Goal: Information Seeking & Learning: Check status

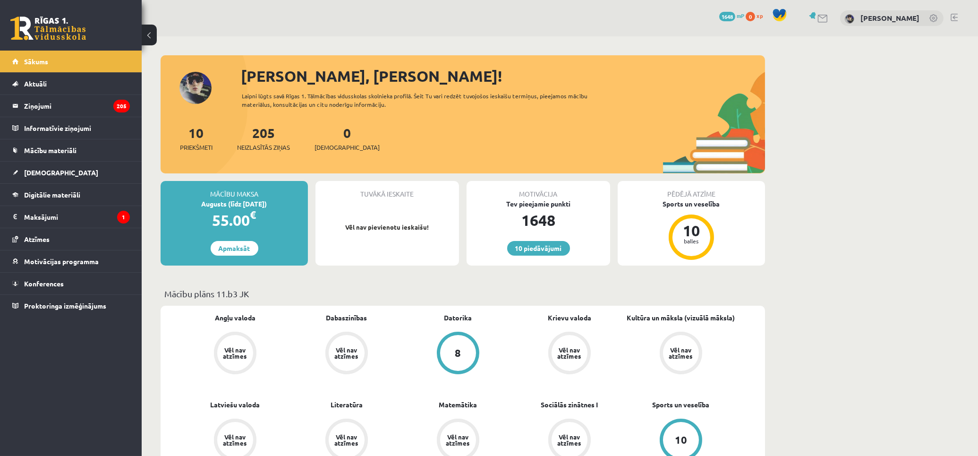
drag, startPoint x: 222, startPoint y: 215, endPoint x: 188, endPoint y: 198, distance: 38.0
click at [182, 196] on div "Mācību maksa Augusts (līdz [DATE]) 55.00 € Apmaksāt" at bounding box center [234, 223] width 147 height 85
click at [248, 205] on div "Augusts (līdz [DATE])" at bounding box center [234, 204] width 147 height 10
drag, startPoint x: 215, startPoint y: 193, endPoint x: 254, endPoint y: 216, distance: 44.7
click at [254, 216] on div "Mācību maksa Augusts (līdz [DATE]) 55.00 € Apmaksāt" at bounding box center [234, 223] width 147 height 85
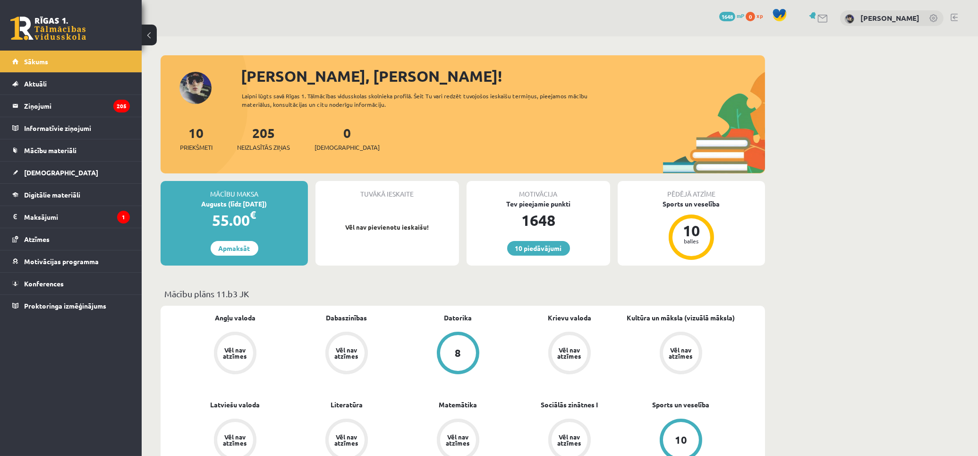
click at [273, 225] on div "55.00 €" at bounding box center [234, 220] width 147 height 23
click at [64, 176] on link "[DEMOGRAPHIC_DATA]" at bounding box center [71, 173] width 118 height 22
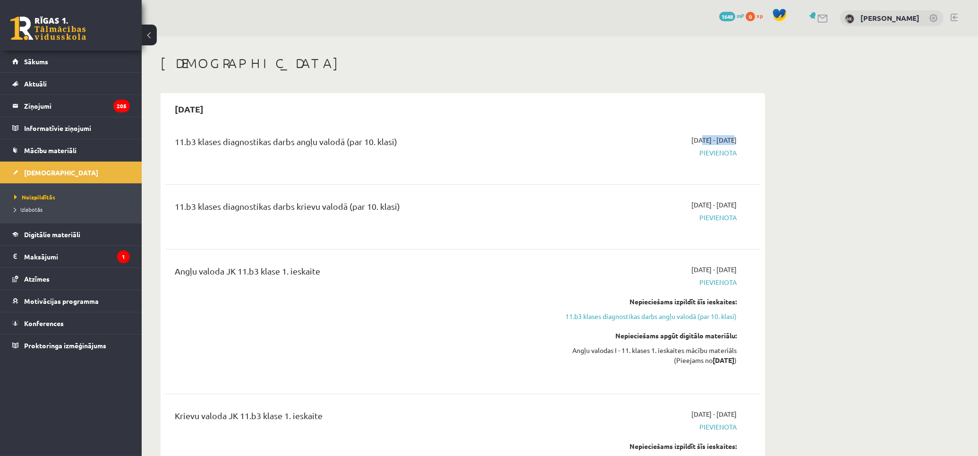
drag, startPoint x: 692, startPoint y: 140, endPoint x: 735, endPoint y: 140, distance: 42.5
click at [709, 140] on span "[DATE] - [DATE]" at bounding box center [714, 140] width 45 height 10
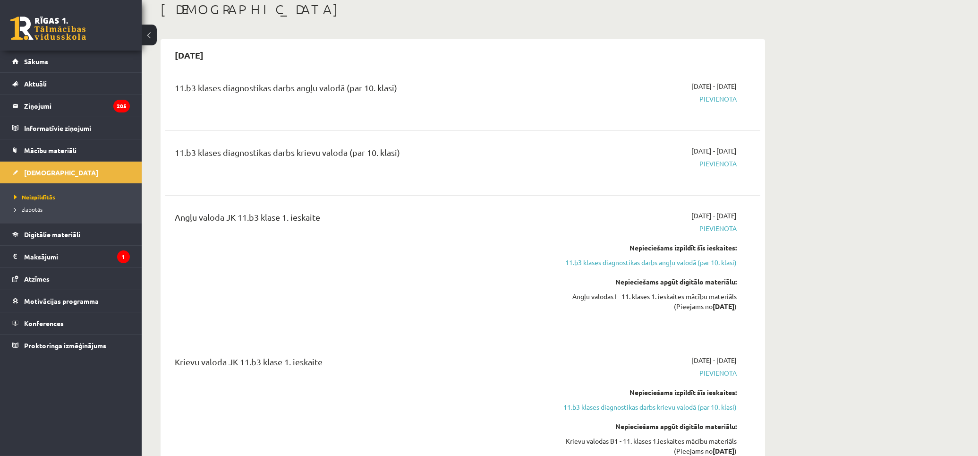
scroll to position [49, 0]
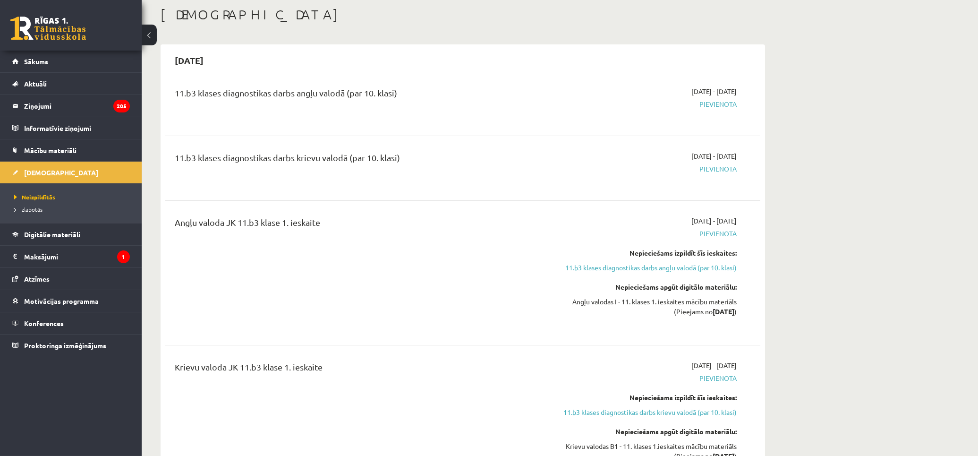
drag, startPoint x: 808, startPoint y: 109, endPoint x: 800, endPoint y: 94, distance: 17.1
click at [60, 261] on legend "Maksājumi 1" at bounding box center [77, 257] width 106 height 22
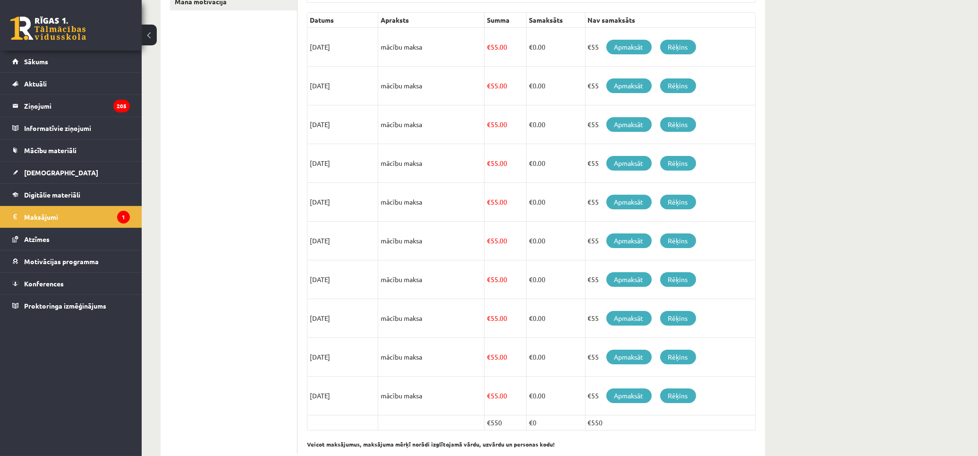
scroll to position [238, 0]
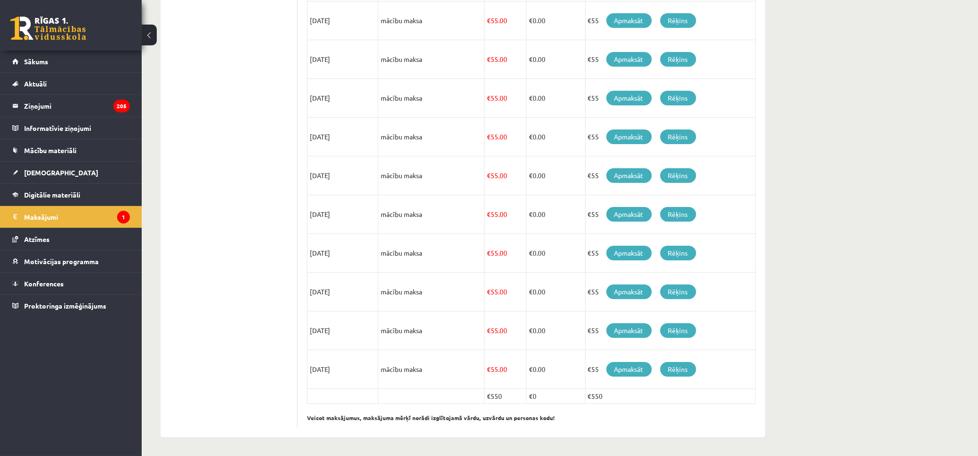
drag, startPoint x: 828, startPoint y: 105, endPoint x: 825, endPoint y: 197, distance: 91.7
drag, startPoint x: 813, startPoint y: 423, endPoint x: 842, endPoint y: 376, distance: 54.9
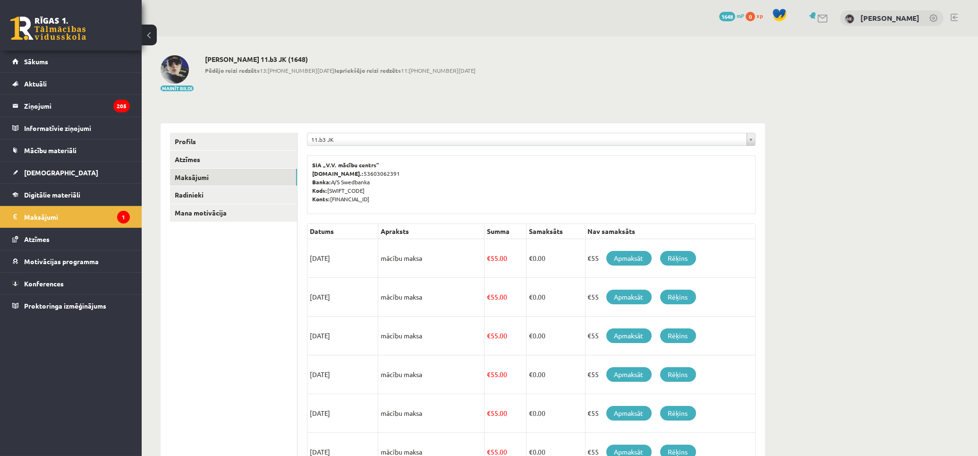
scroll to position [157, 0]
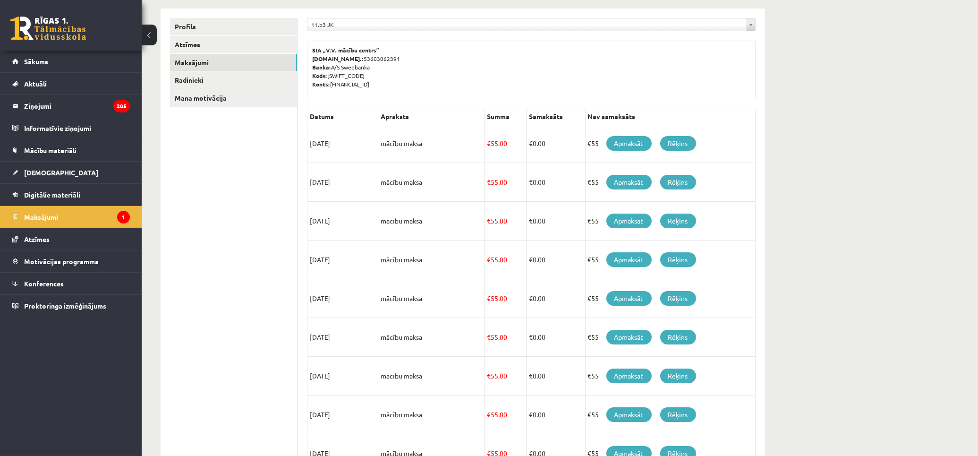
drag, startPoint x: 809, startPoint y: 280, endPoint x: 801, endPoint y: 253, distance: 28.1
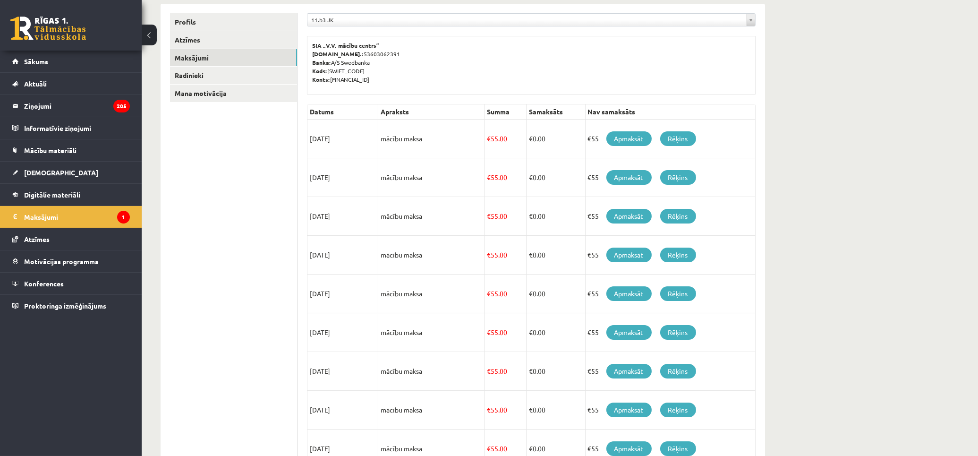
scroll to position [121, 0]
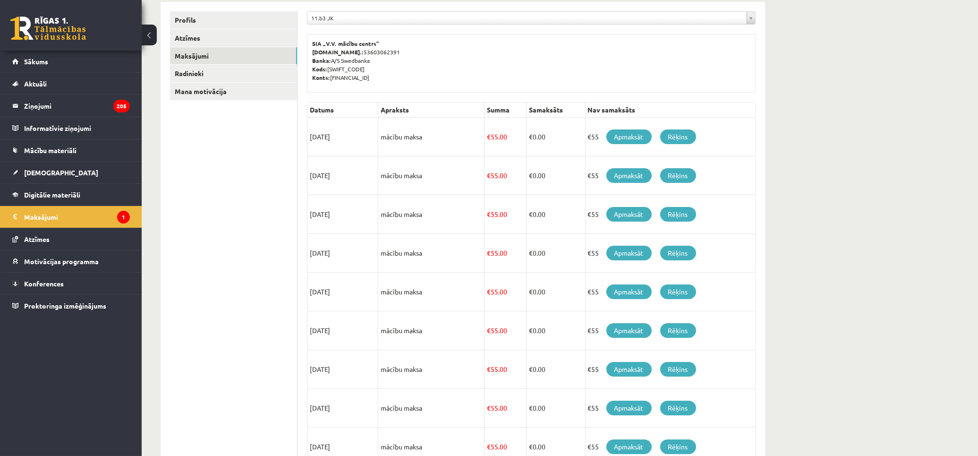
drag, startPoint x: 814, startPoint y: 260, endPoint x: 813, endPoint y: 272, distance: 12.4
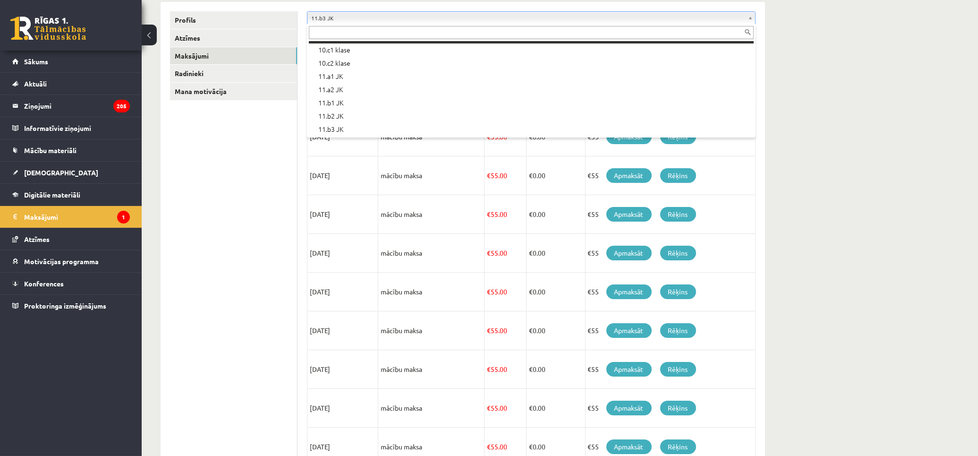
scroll to position [185, 0]
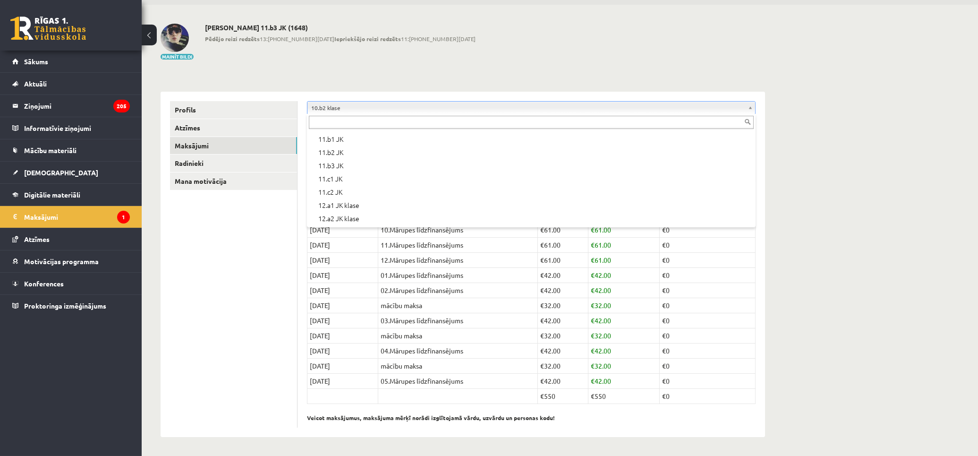
scroll to position [315, 0]
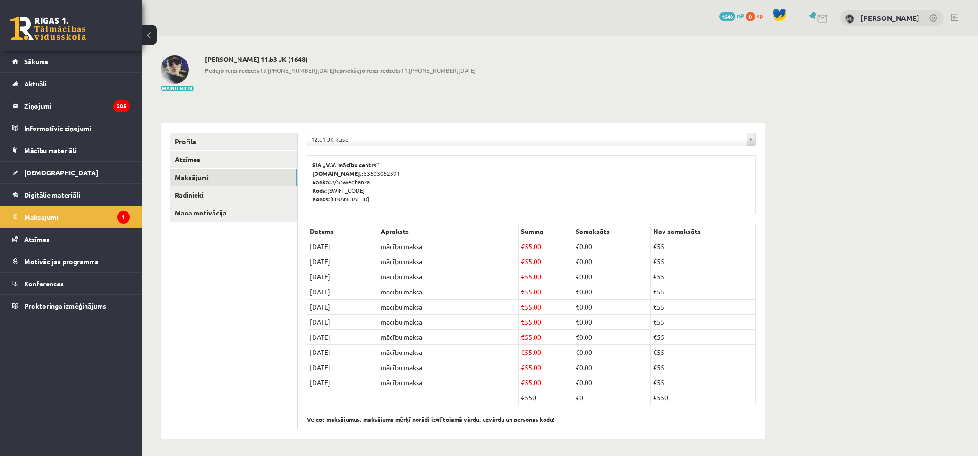
click at [200, 175] on link "Maksājumi" at bounding box center [233, 177] width 127 height 17
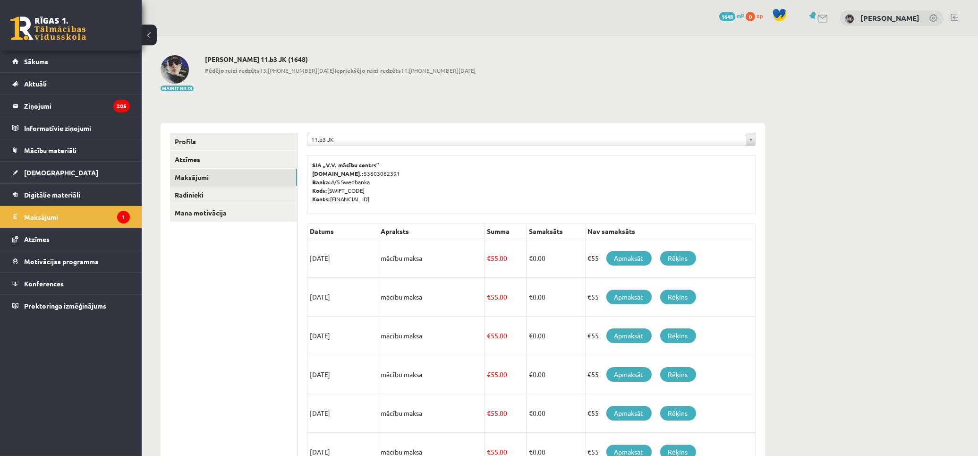
click at [321, 260] on td "[DATE]" at bounding box center [342, 258] width 71 height 39
click at [331, 255] on td "[DATE]" at bounding box center [342, 258] width 71 height 39
drag, startPoint x: 395, startPoint y: 242, endPoint x: 415, endPoint y: 267, distance: 31.7
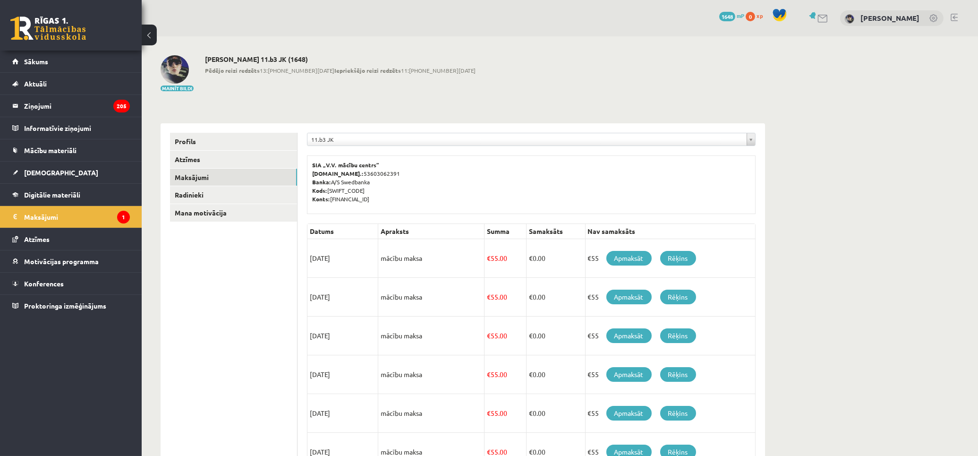
click at [399, 253] on td "mācību maksa" at bounding box center [431, 258] width 106 height 39
drag, startPoint x: 414, startPoint y: 258, endPoint x: 405, endPoint y: 265, distance: 11.1
click at [365, 260] on tr "15/08/2025 mācību maksa € 55.00 € 0.00 €55 Apmaksāt Rēķins" at bounding box center [531, 258] width 448 height 39
drag, startPoint x: 440, startPoint y: 280, endPoint x: 436, endPoint y: 272, distance: 9.1
click at [439, 279] on td "mācību maksa" at bounding box center [431, 297] width 106 height 39
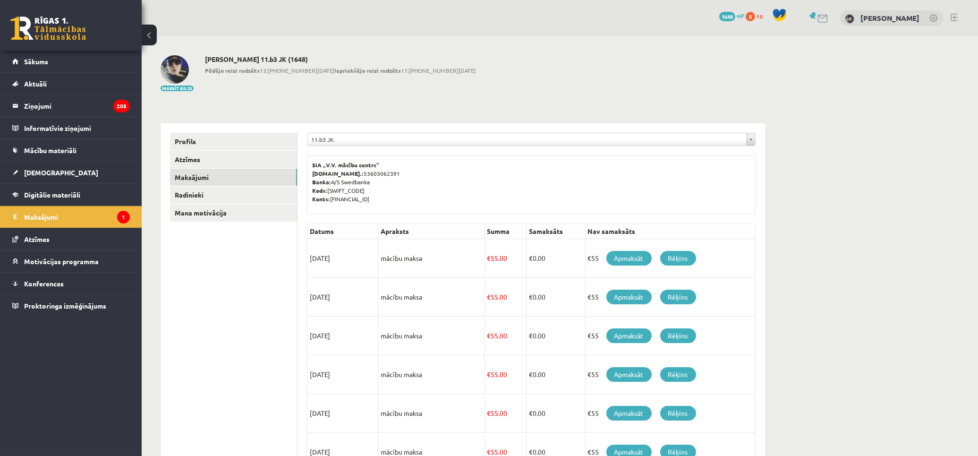
drag, startPoint x: 383, startPoint y: 256, endPoint x: 307, endPoint y: 231, distance: 79.6
click at [307, 231] on tbody "Datums Apraksts Summa Samaksāts Nav samaksāts 15/08/2025 mācību maksa € 55.00 €…" at bounding box center [531, 433] width 448 height 418
click at [451, 252] on td "mācību maksa" at bounding box center [431, 258] width 106 height 39
click at [385, 256] on td "mācību maksa" at bounding box center [431, 258] width 106 height 39
drag, startPoint x: 376, startPoint y: 258, endPoint x: 389, endPoint y: 268, distance: 15.8
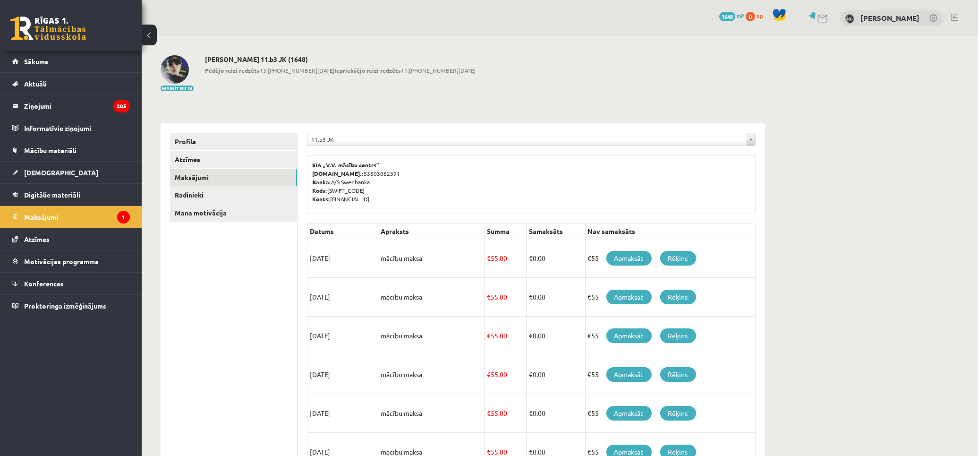
click at [600, 258] on tr "15/08/2025 mācību maksa € 55.00 € 0.00 €55 Apmaksāt Rēķins" at bounding box center [531, 258] width 448 height 39
click at [323, 269] on td "[DATE]" at bounding box center [342, 258] width 71 height 39
click at [62, 167] on link "[DEMOGRAPHIC_DATA]" at bounding box center [71, 173] width 118 height 22
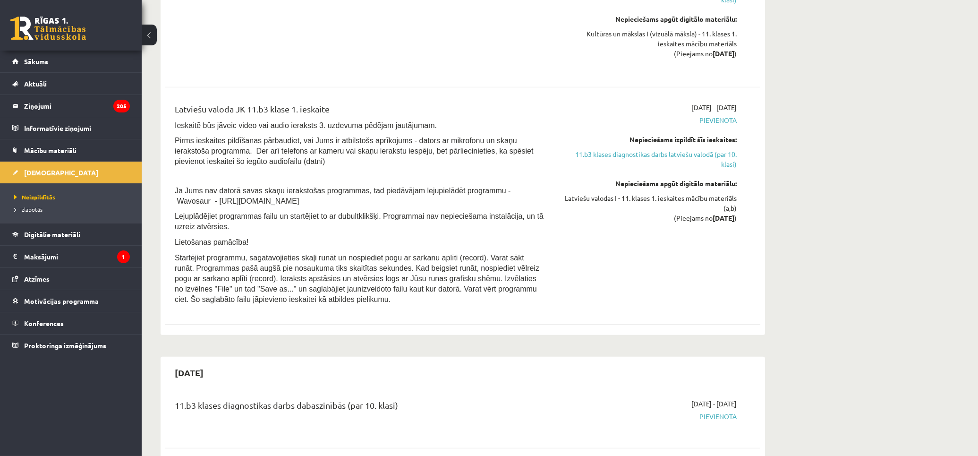
scroll to position [6045, 0]
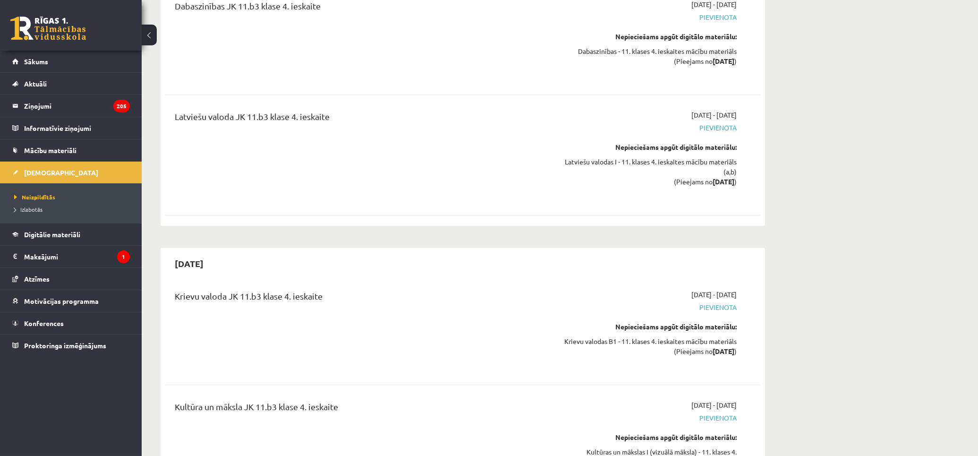
drag, startPoint x: 834, startPoint y: 109, endPoint x: 808, endPoint y: 426, distance: 318.0
click at [48, 207] on link "Izlabotās" at bounding box center [73, 209] width 118 height 9
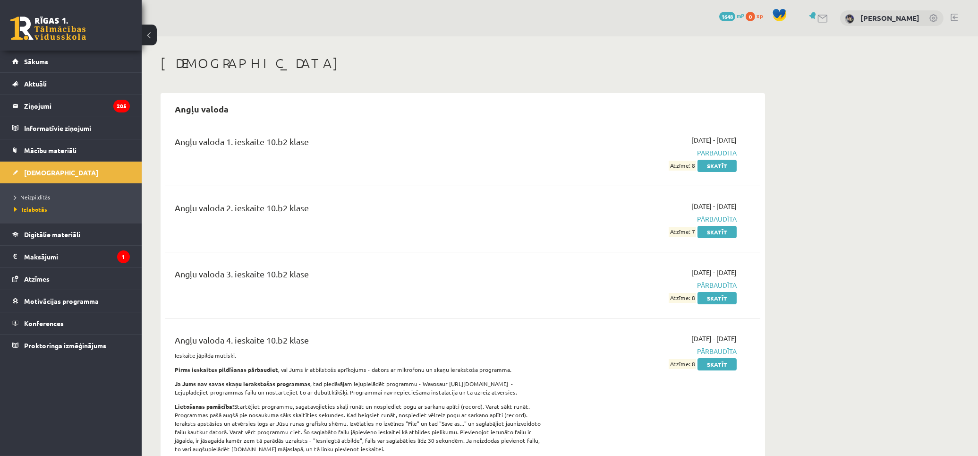
drag, startPoint x: 803, startPoint y: 239, endPoint x: 839, endPoint y: 47, distance: 195.6
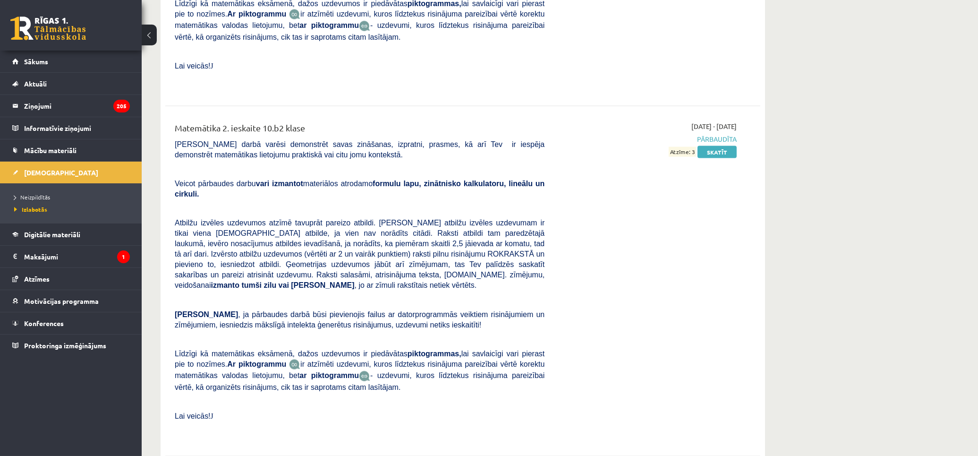
drag, startPoint x: 790, startPoint y: 151, endPoint x: 814, endPoint y: 153, distance: 24.1
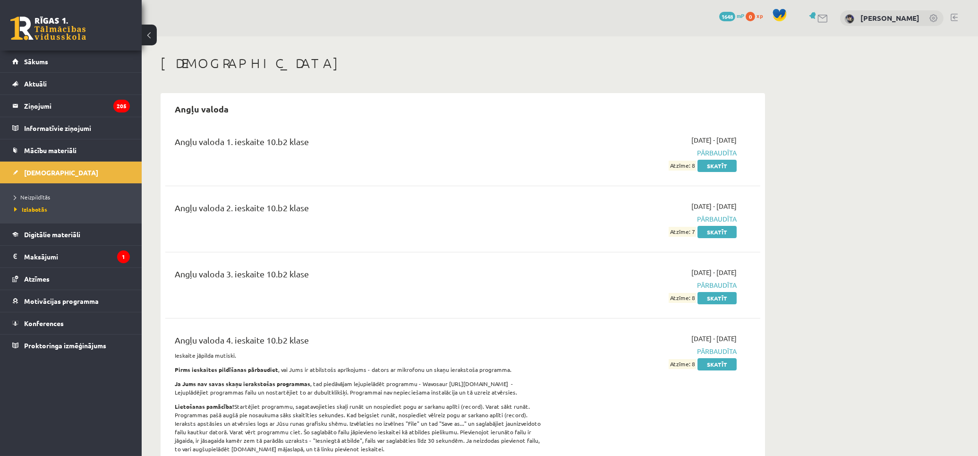
drag, startPoint x: 815, startPoint y: 279, endPoint x: 802, endPoint y: 130, distance: 148.9
click at [43, 102] on legend "Ziņojumi 205" at bounding box center [77, 106] width 106 height 22
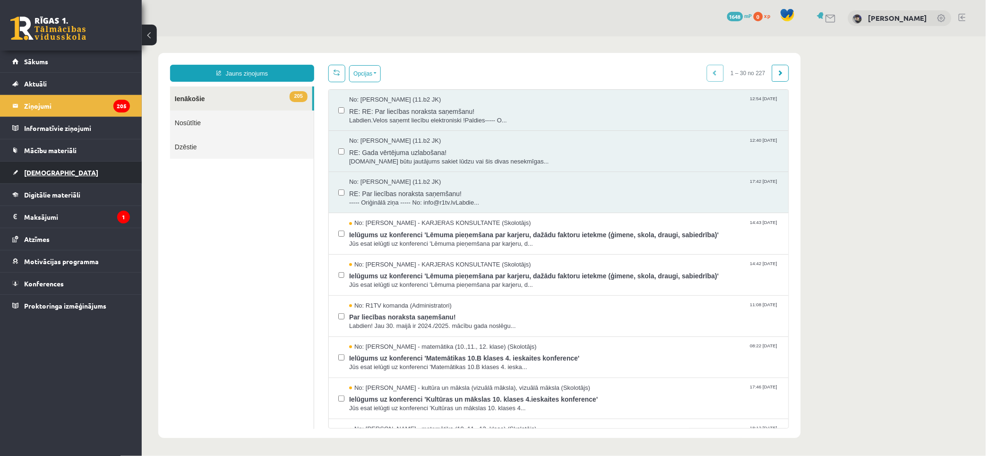
click at [40, 171] on span "[DEMOGRAPHIC_DATA]" at bounding box center [61, 172] width 74 height 9
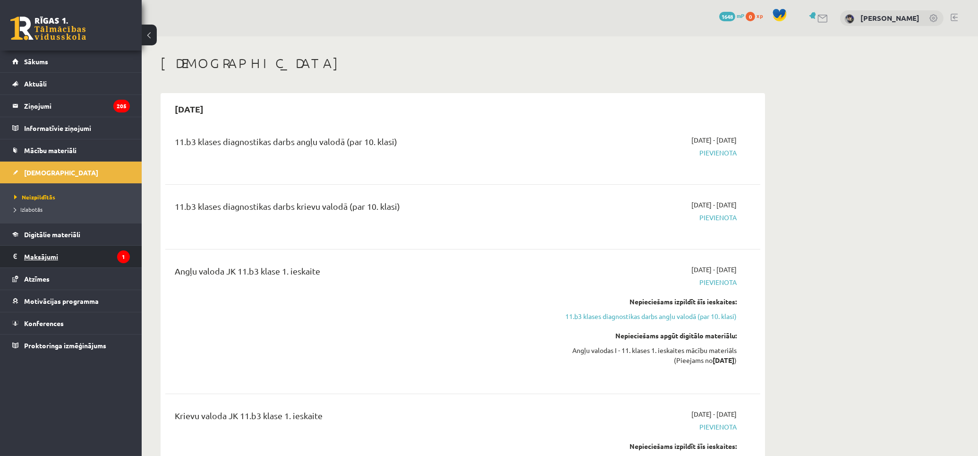
click at [51, 256] on legend "Maksājumi 1" at bounding box center [77, 257] width 106 height 22
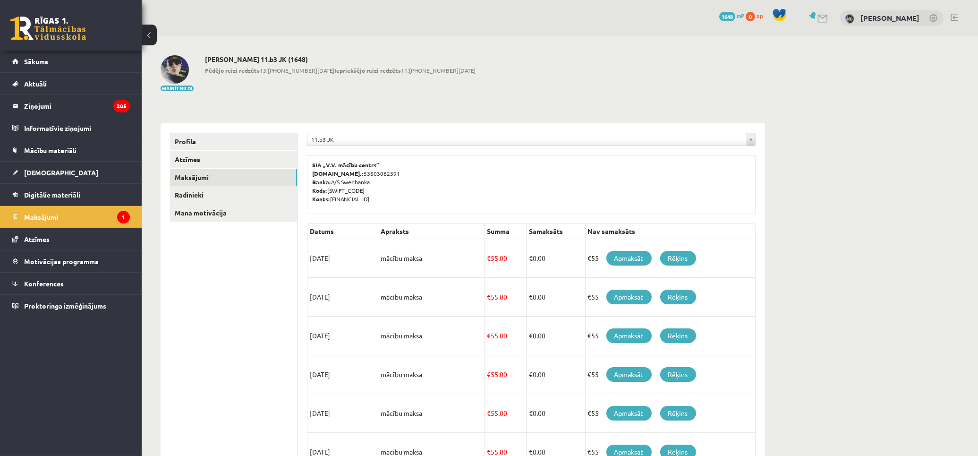
scroll to position [105, 0]
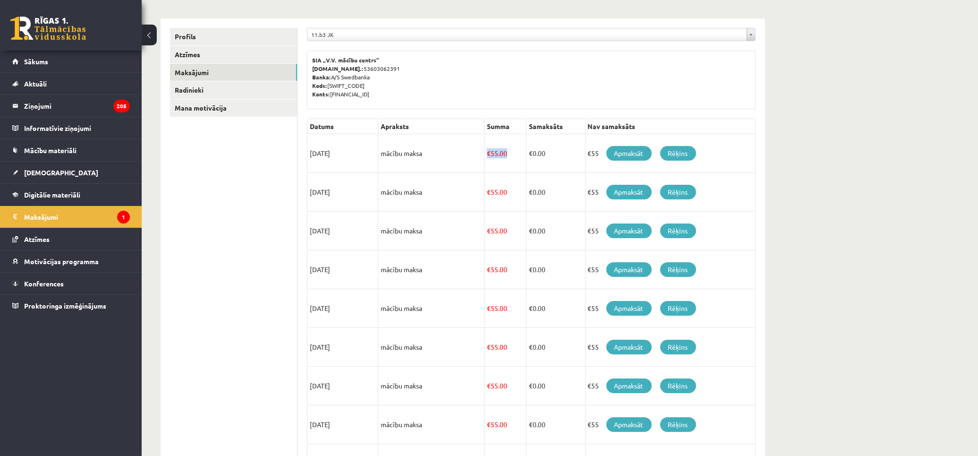
drag, startPoint x: 501, startPoint y: 156, endPoint x: 493, endPoint y: 159, distance: 8.5
click at [488, 156] on td "€ 55.00" at bounding box center [506, 153] width 42 height 39
click at [538, 163] on td "€ 0.00" at bounding box center [555, 153] width 59 height 39
drag, startPoint x: 544, startPoint y: 157, endPoint x: 313, endPoint y: 162, distance: 230.6
click at [313, 162] on tr "15/08/2025 mācību maksa € 55.00 € 0.00 €55 Apmaksāt Rēķins" at bounding box center [531, 153] width 448 height 39
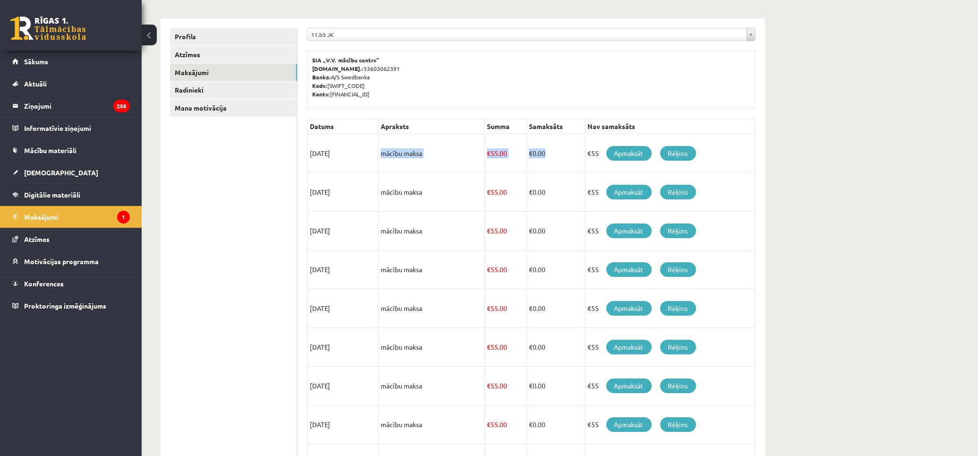
click at [333, 154] on td "[DATE]" at bounding box center [342, 153] width 71 height 39
drag, startPoint x: 310, startPoint y: 153, endPoint x: 599, endPoint y: 156, distance: 289.1
click at [599, 156] on tr "15/08/2025 mācību maksa € 55.00 € 0.00 €55 Apmaksāt Rēķins" at bounding box center [531, 153] width 448 height 39
click at [595, 154] on td "€55 Apmaksāt Rēķins" at bounding box center [670, 153] width 170 height 39
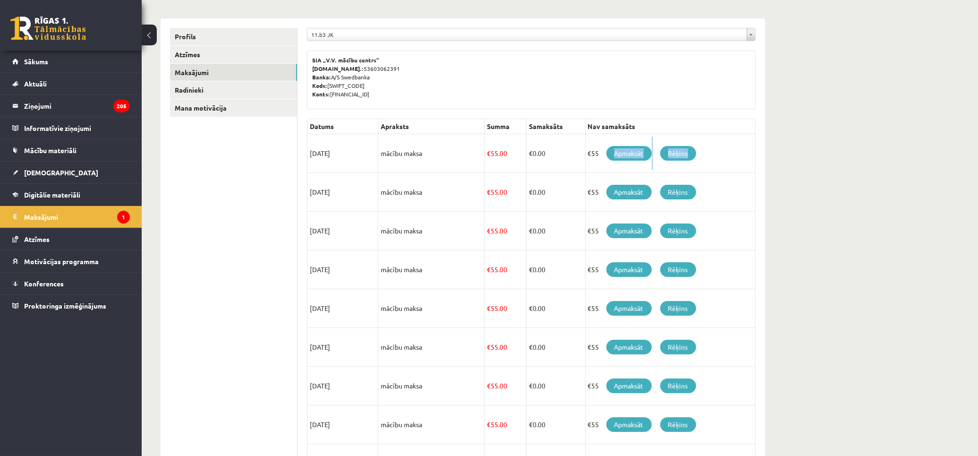
click at [595, 154] on td "€55 Apmaksāt Rēķins" at bounding box center [670, 153] width 170 height 39
click at [508, 162] on td "€ 55.00" at bounding box center [506, 153] width 42 height 39
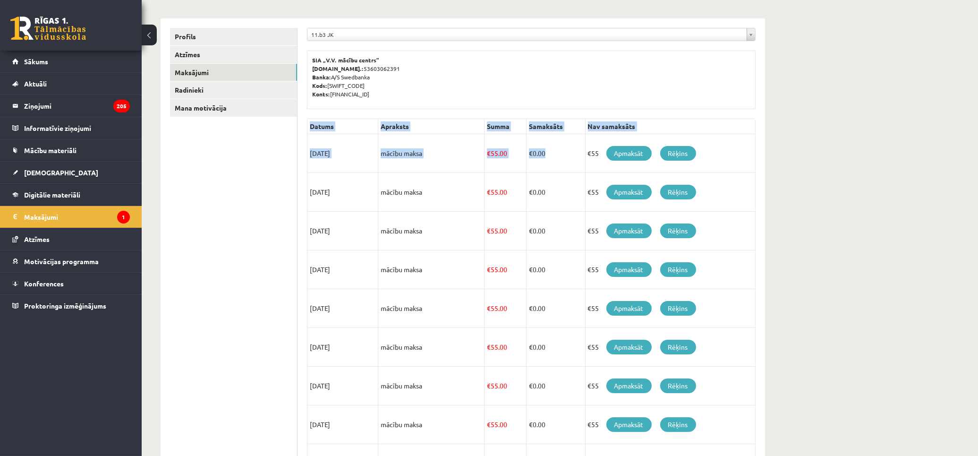
drag, startPoint x: 556, startPoint y: 151, endPoint x: 299, endPoint y: 156, distance: 256.5
click at [299, 156] on div "**********" at bounding box center [532, 293] width 468 height 551
click at [290, 175] on ul "Profils Atzīmes Maksājumi Radinieki Mana motivācija" at bounding box center [234, 294] width 128 height 532
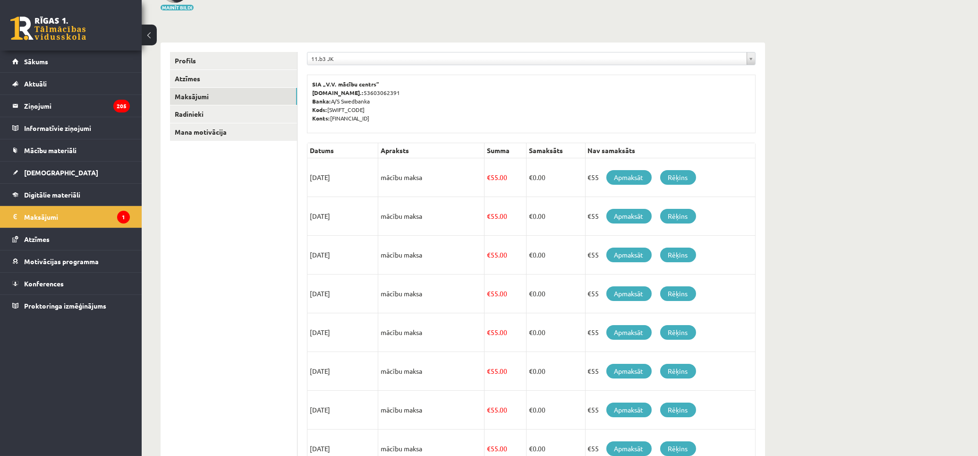
scroll to position [0, 0]
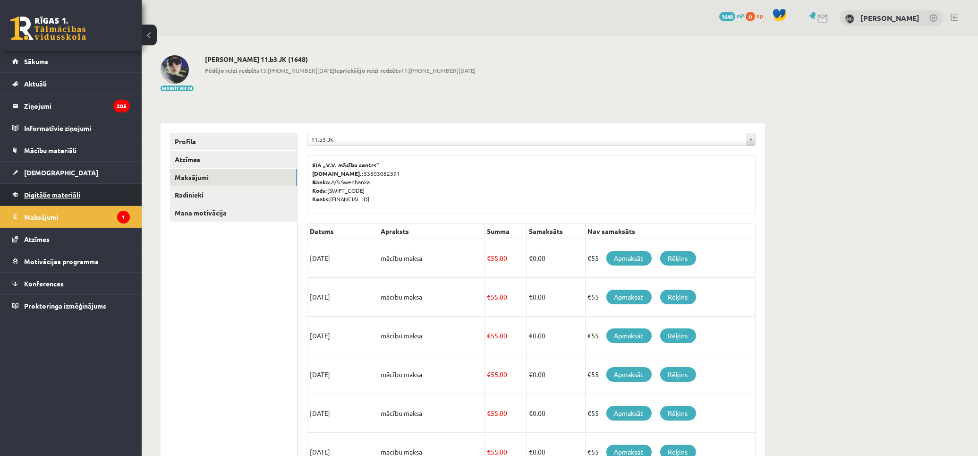
click at [62, 195] on span "Digitālie materiāli" at bounding box center [52, 194] width 56 height 9
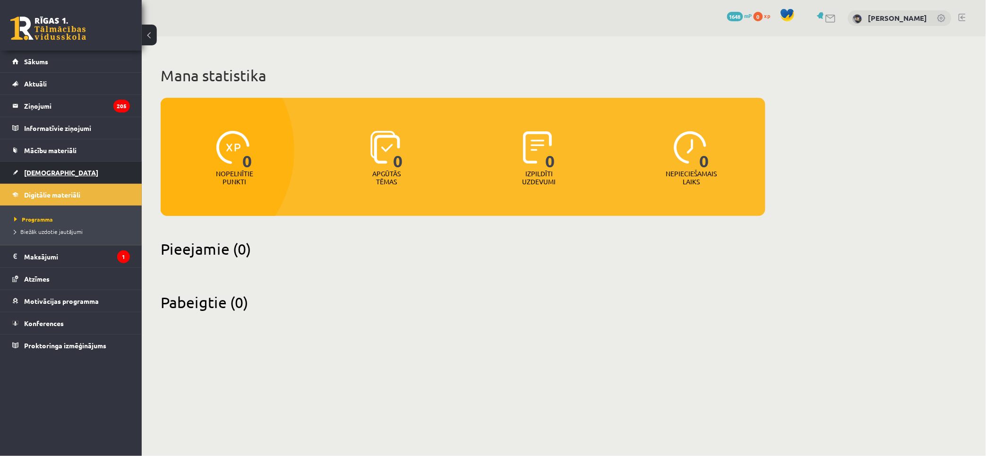
click at [55, 166] on link "[DEMOGRAPHIC_DATA]" at bounding box center [71, 173] width 118 height 22
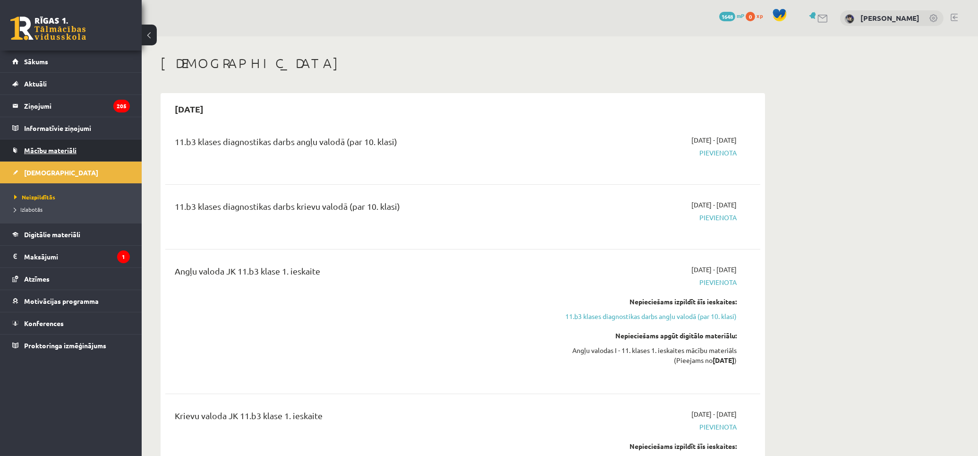
click at [73, 149] on span "Mācību materiāli" at bounding box center [50, 150] width 52 height 9
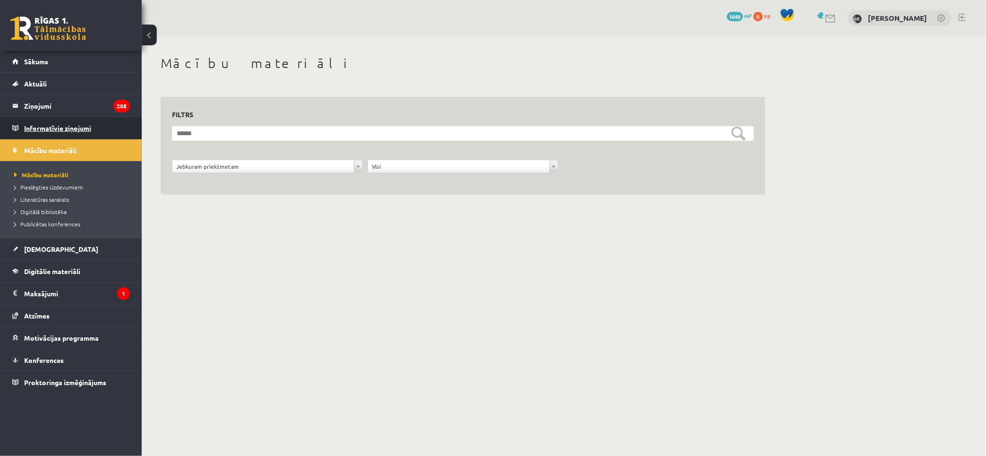
click at [92, 118] on legend "Informatīvie ziņojumi 0" at bounding box center [77, 128] width 106 height 22
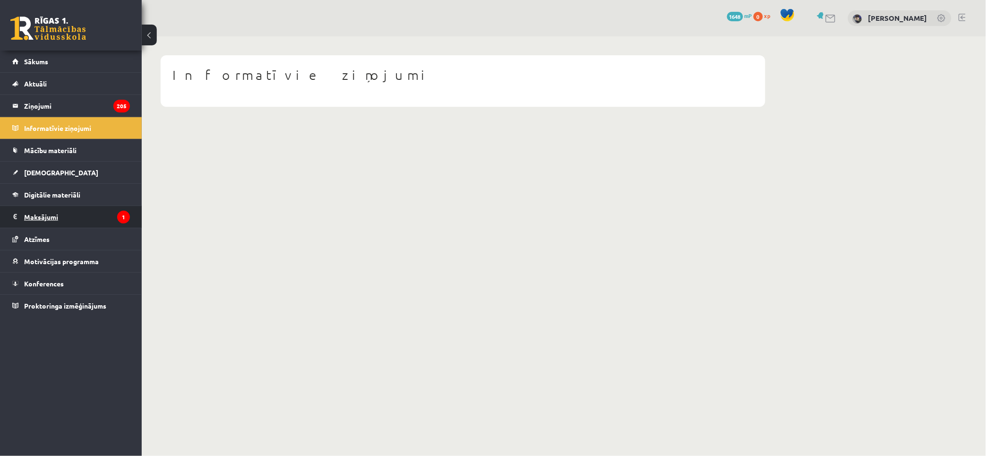
click at [68, 220] on legend "Maksājumi 1" at bounding box center [77, 217] width 106 height 22
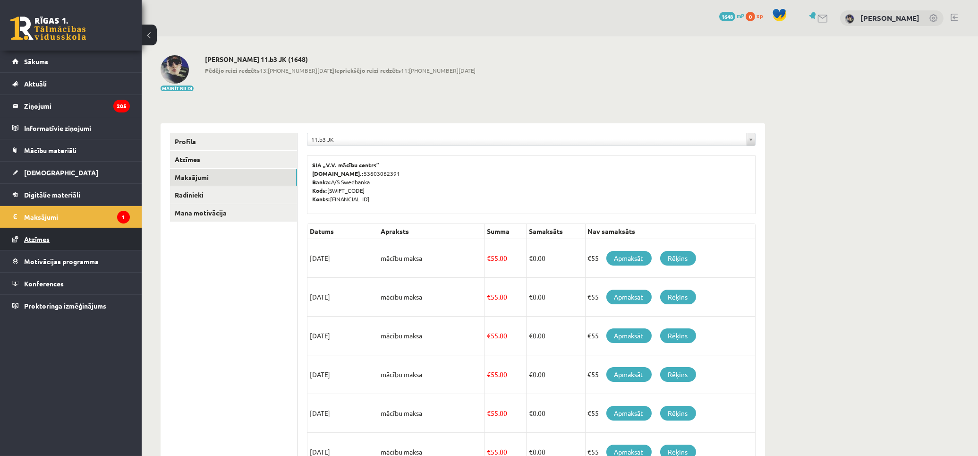
click at [53, 238] on link "Atzīmes" at bounding box center [71, 239] width 118 height 22
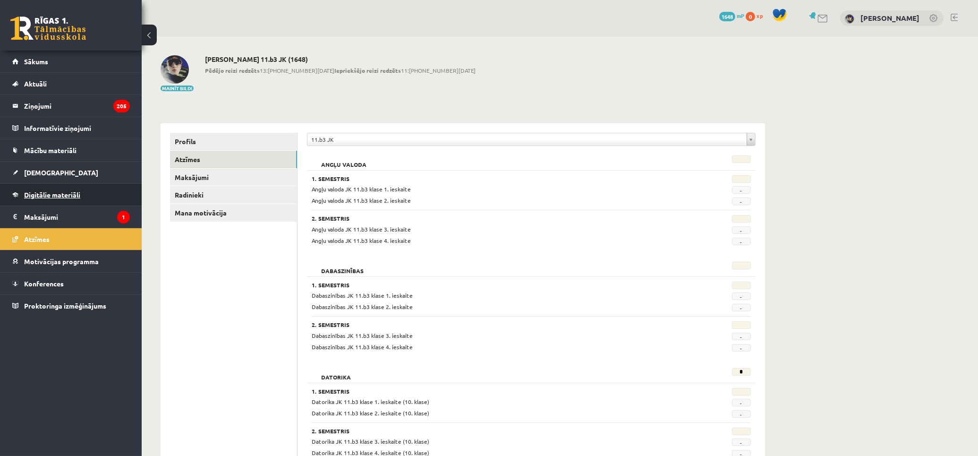
click at [65, 196] on span "Digitālie materiāli" at bounding box center [52, 194] width 56 height 9
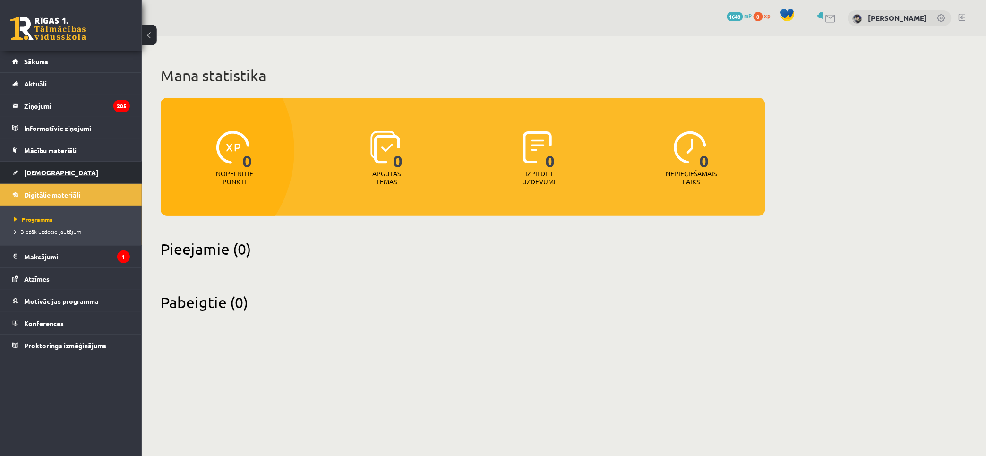
click at [69, 168] on link "[DEMOGRAPHIC_DATA]" at bounding box center [71, 173] width 118 height 22
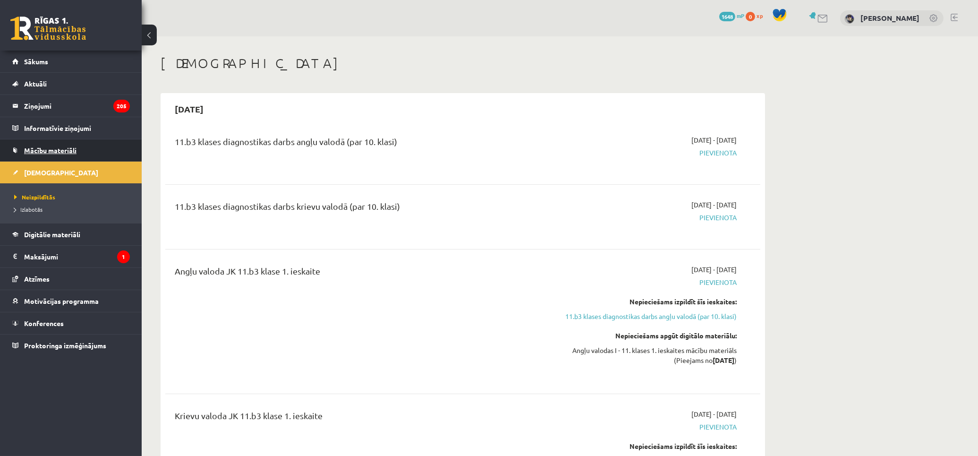
click at [68, 149] on span "Mācību materiāli" at bounding box center [50, 150] width 52 height 9
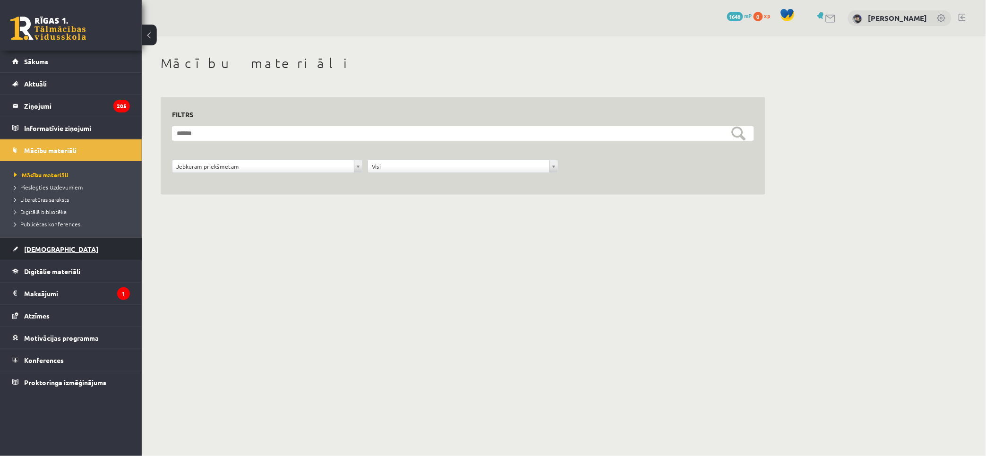
click at [46, 239] on link "[DEMOGRAPHIC_DATA]" at bounding box center [71, 249] width 118 height 22
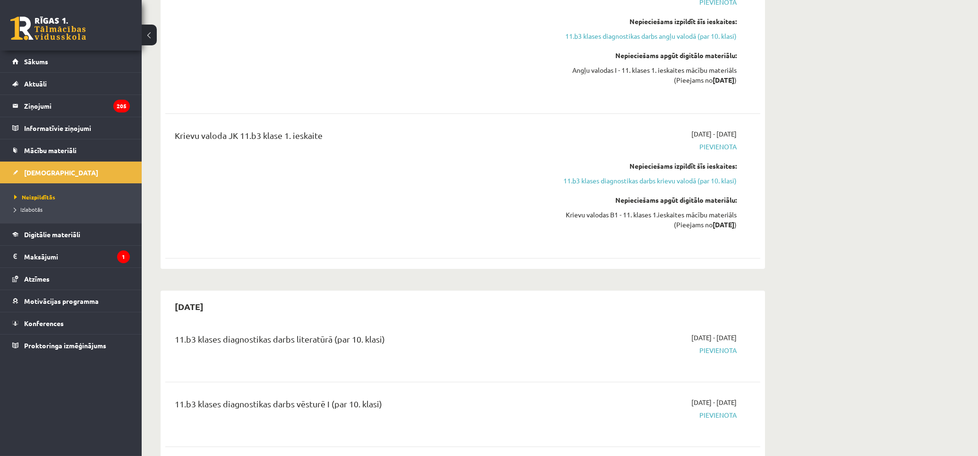
drag, startPoint x: 664, startPoint y: 126, endPoint x: 526, endPoint y: 162, distance: 142.6
click at [50, 210] on link "Izlabotās" at bounding box center [73, 209] width 118 height 9
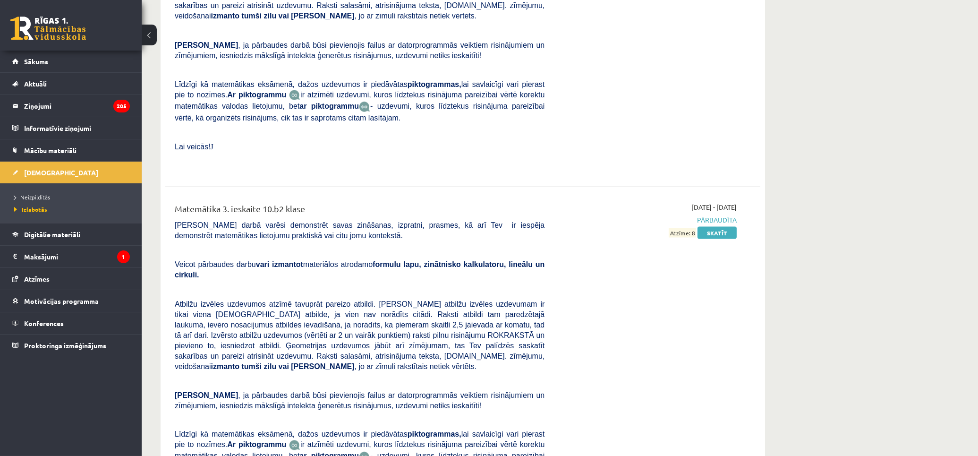
drag, startPoint x: 837, startPoint y: 218, endPoint x: 830, endPoint y: 316, distance: 98.9
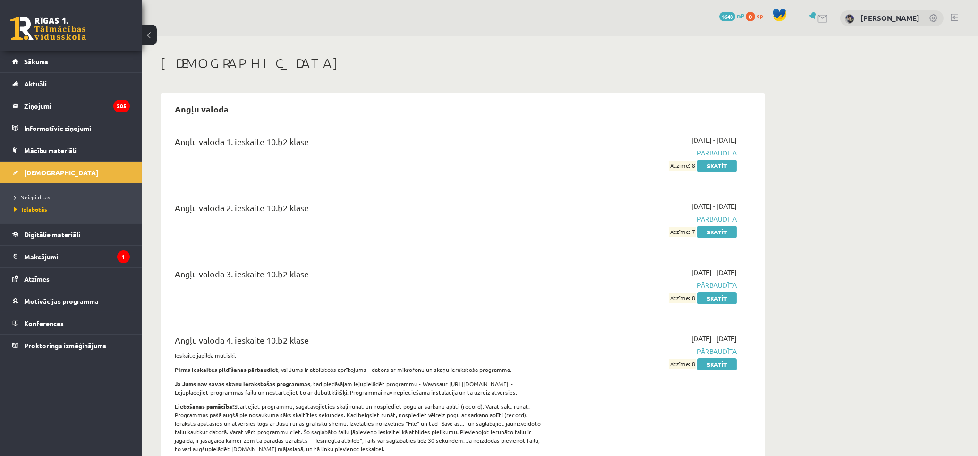
drag, startPoint x: 820, startPoint y: 359, endPoint x: 833, endPoint y: 73, distance: 286.1
click at [42, 278] on span "Atzīmes" at bounding box center [37, 278] width 26 height 9
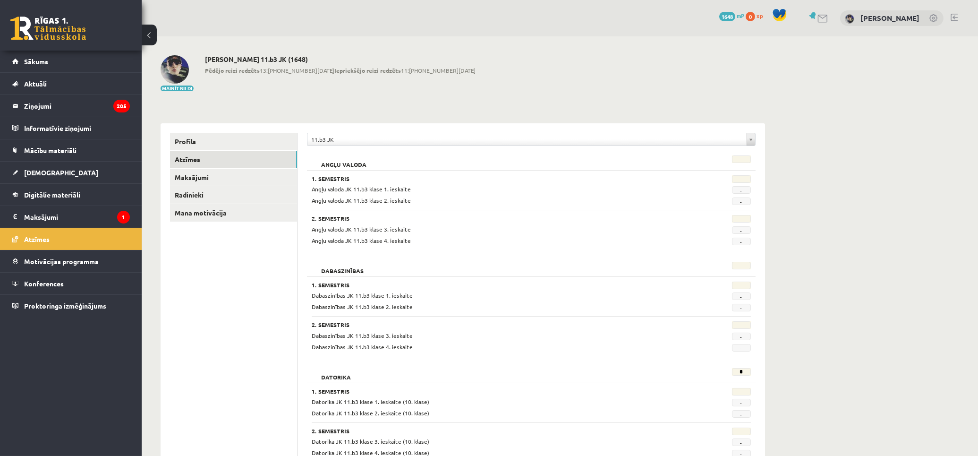
drag, startPoint x: 793, startPoint y: 352, endPoint x: 810, endPoint y: 299, distance: 55.6
